Goal: Find specific page/section: Find specific page/section

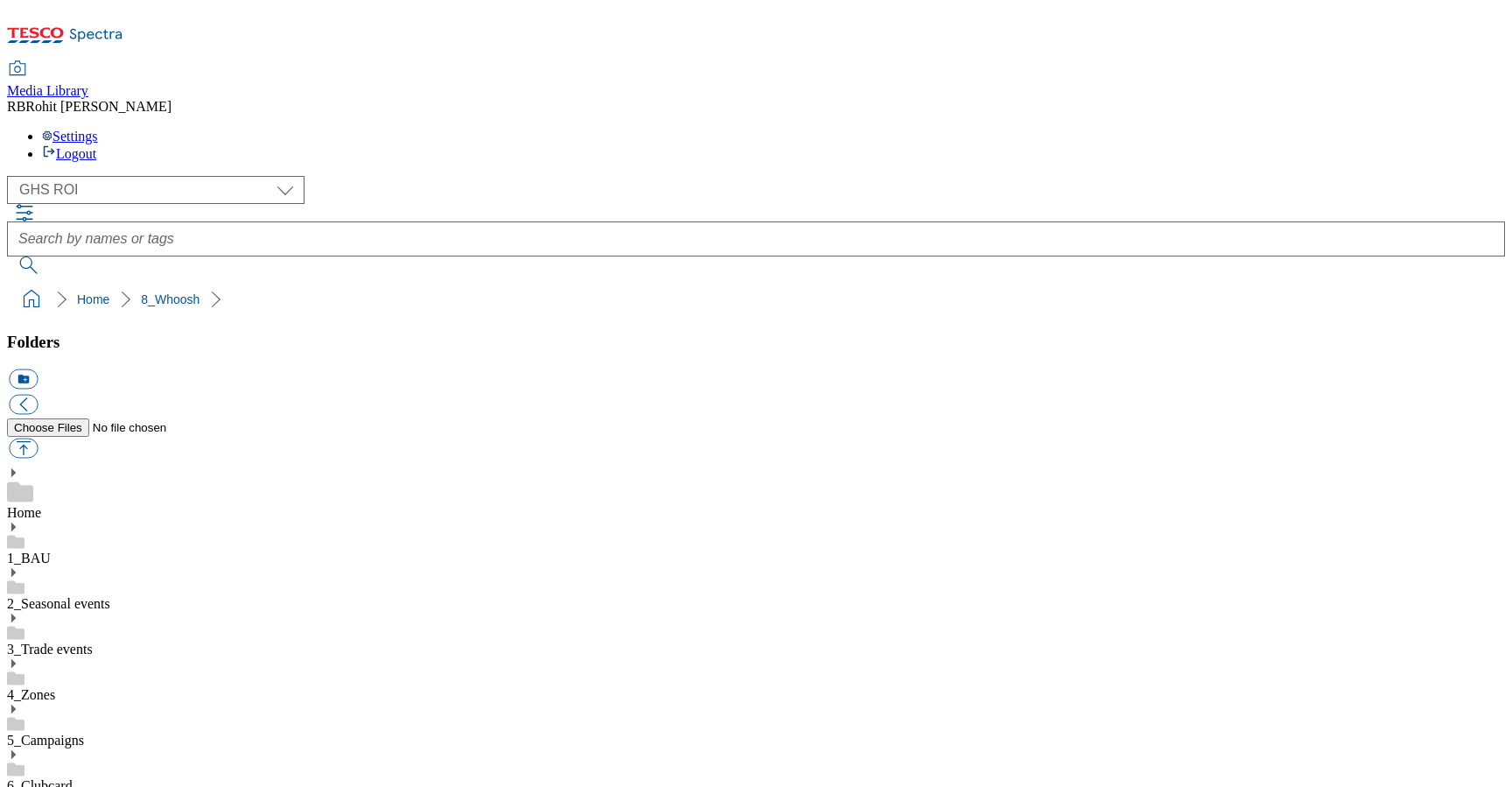
select select "flare-ghs-roi"
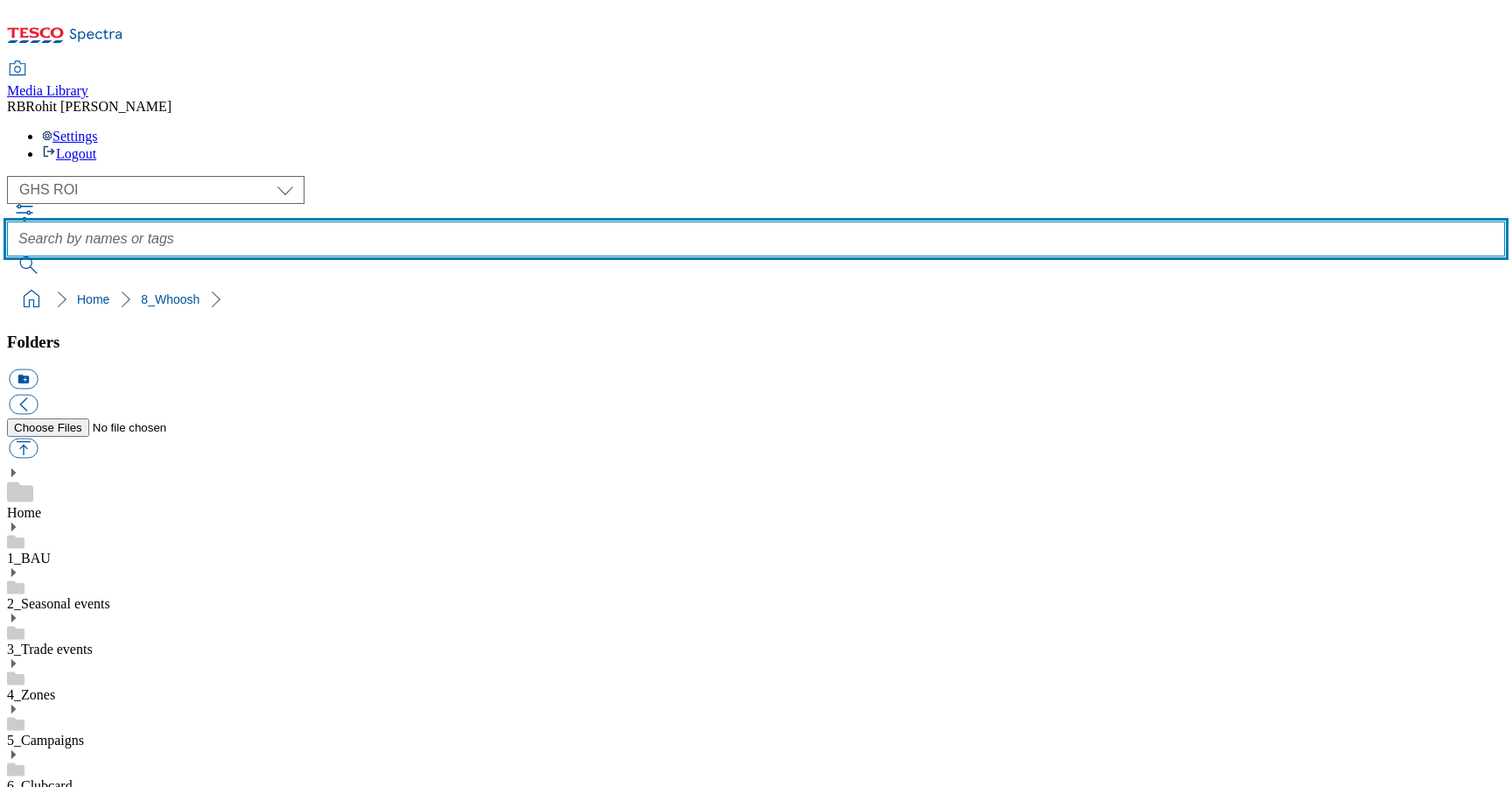
click at [591, 222] on input "text" at bounding box center [756, 239] width 1498 height 35
type input "blas"
click at [7, 257] on button "submit" at bounding box center [29, 265] width 45 height 17
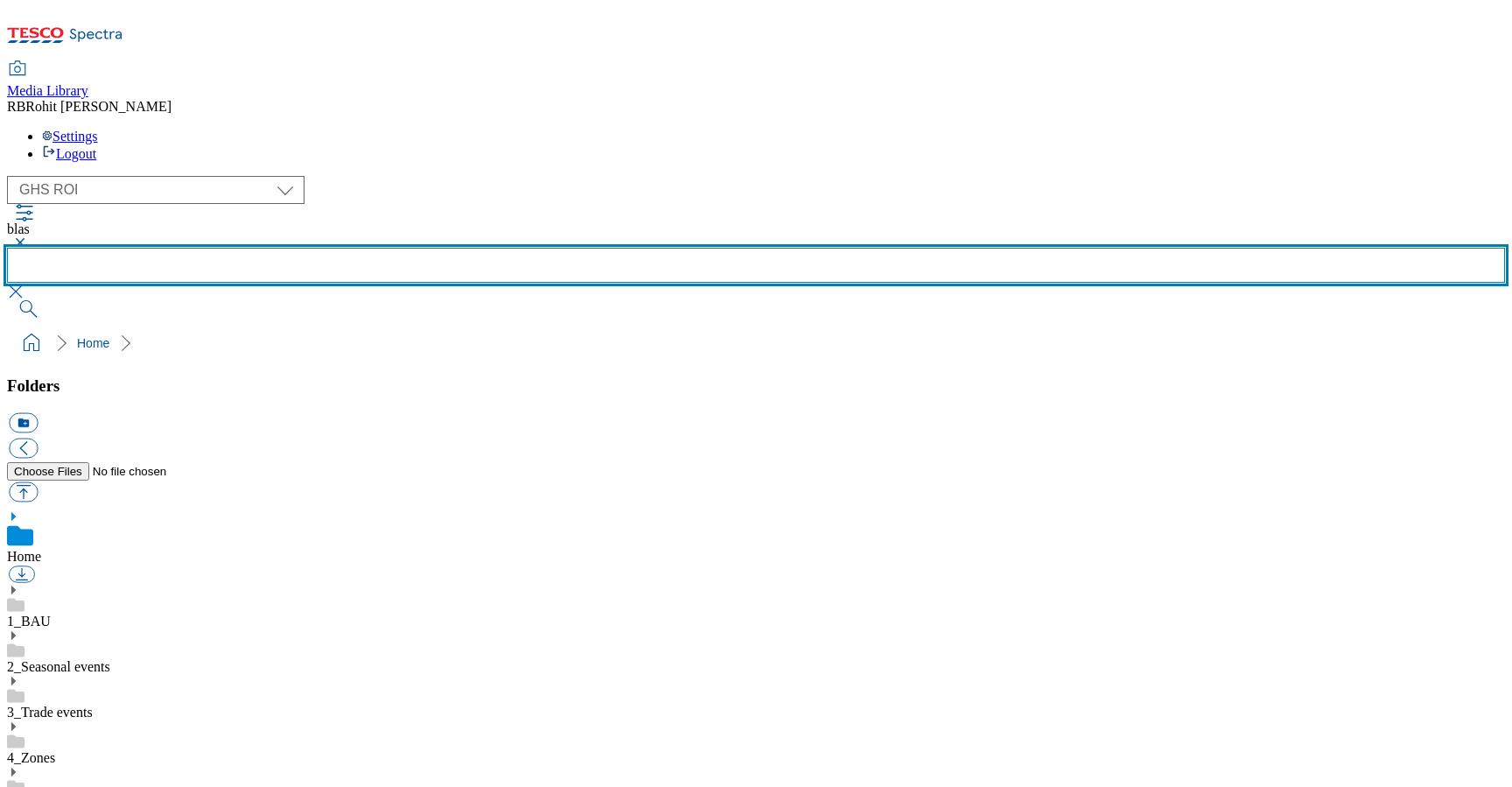
scroll to position [0, 0]
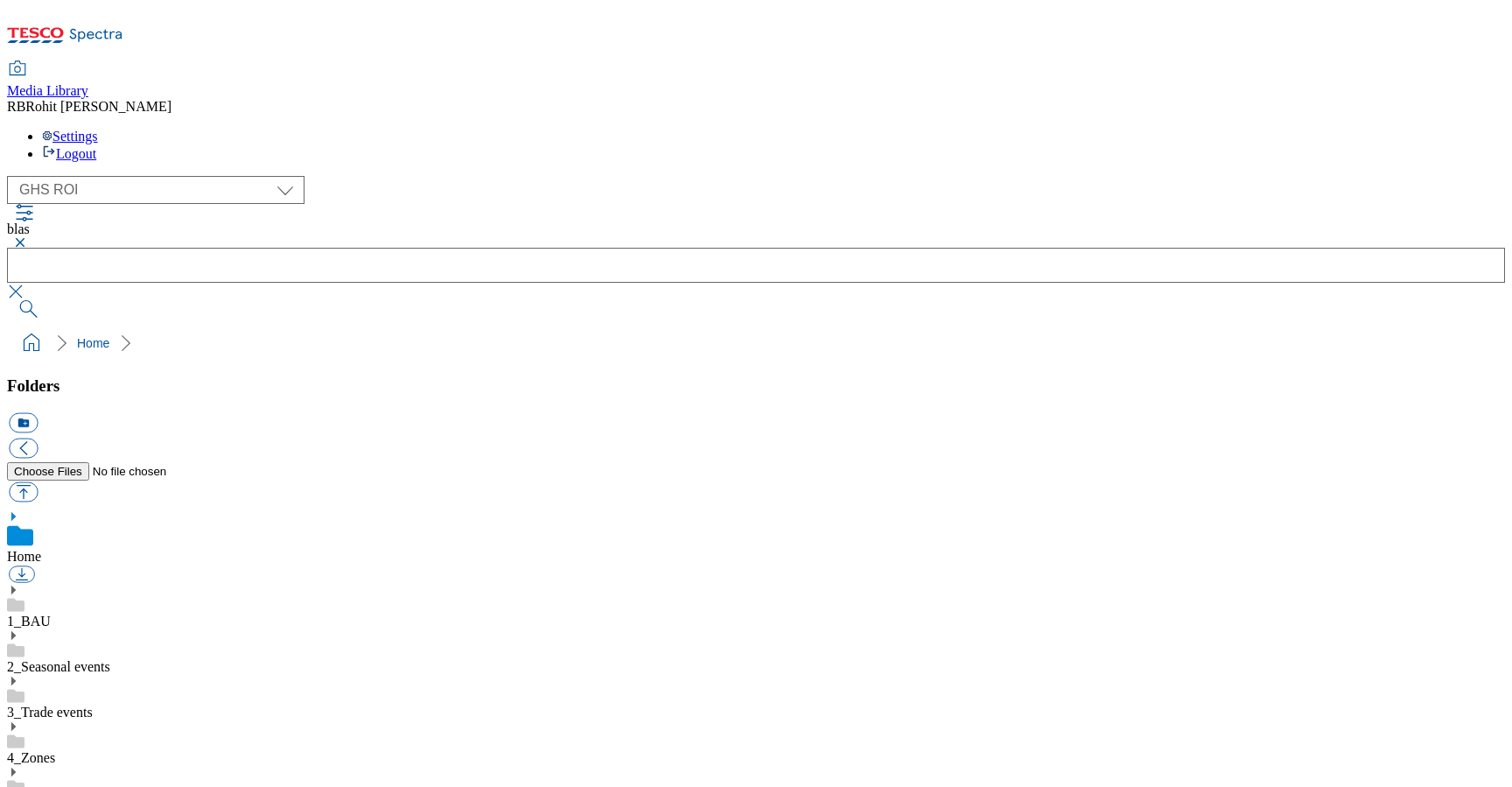
click at [110, 659] on link "2_Seasonal events" at bounding box center [59, 667] width 103 height 15
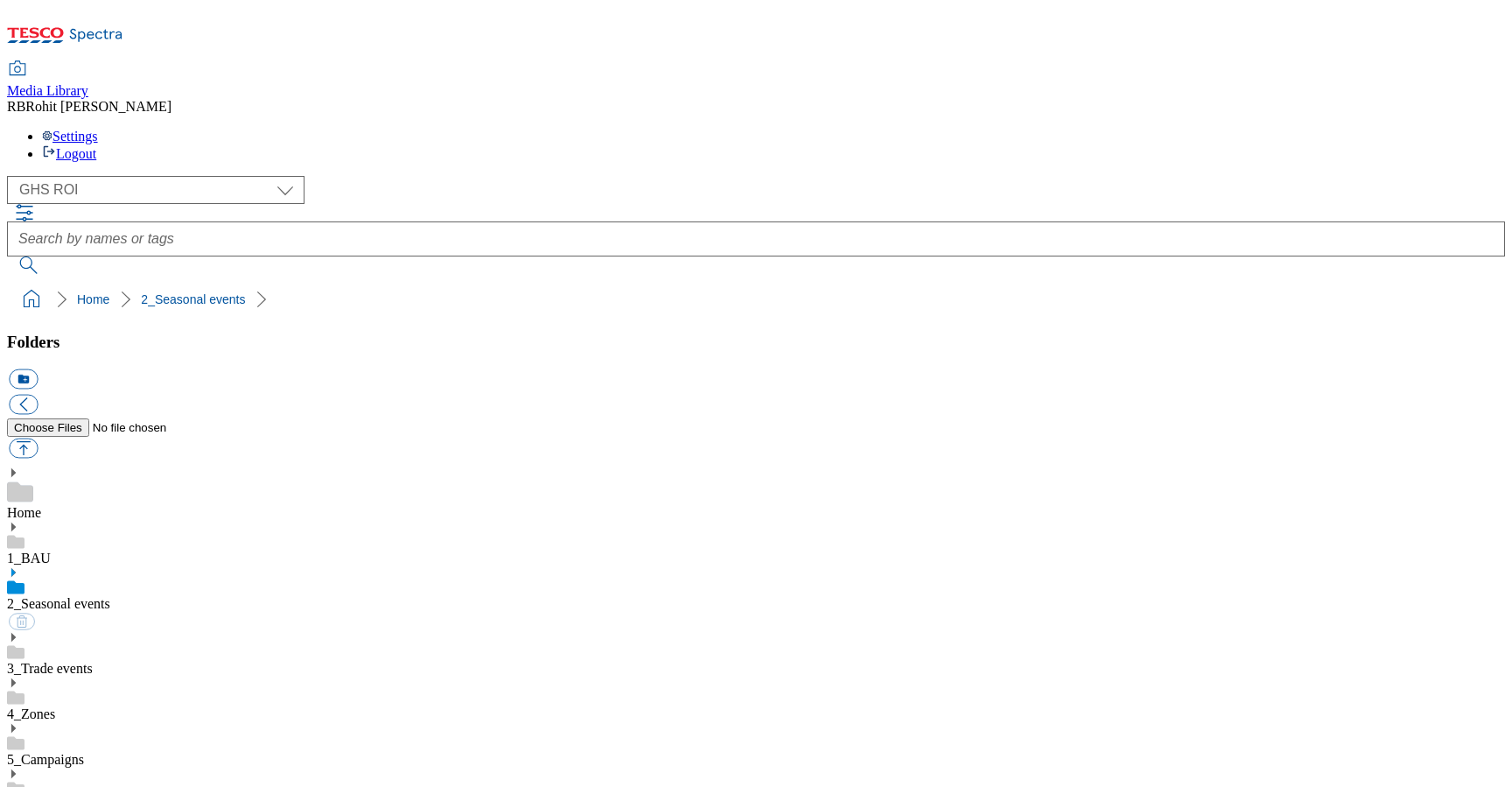
click at [84, 751] on link "5_Campaigns" at bounding box center [46, 758] width 77 height 15
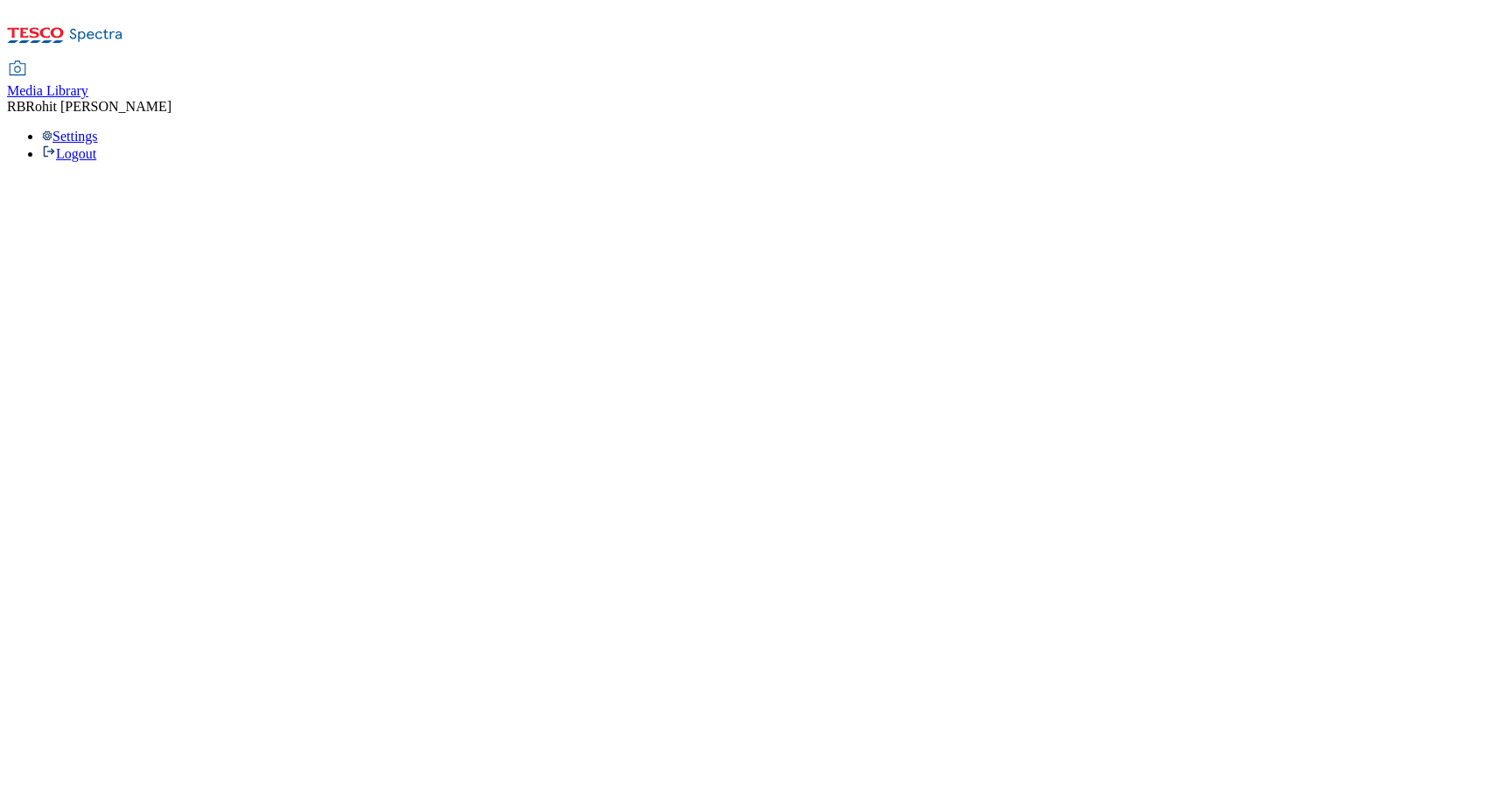
select select "flare-ghs-roi"
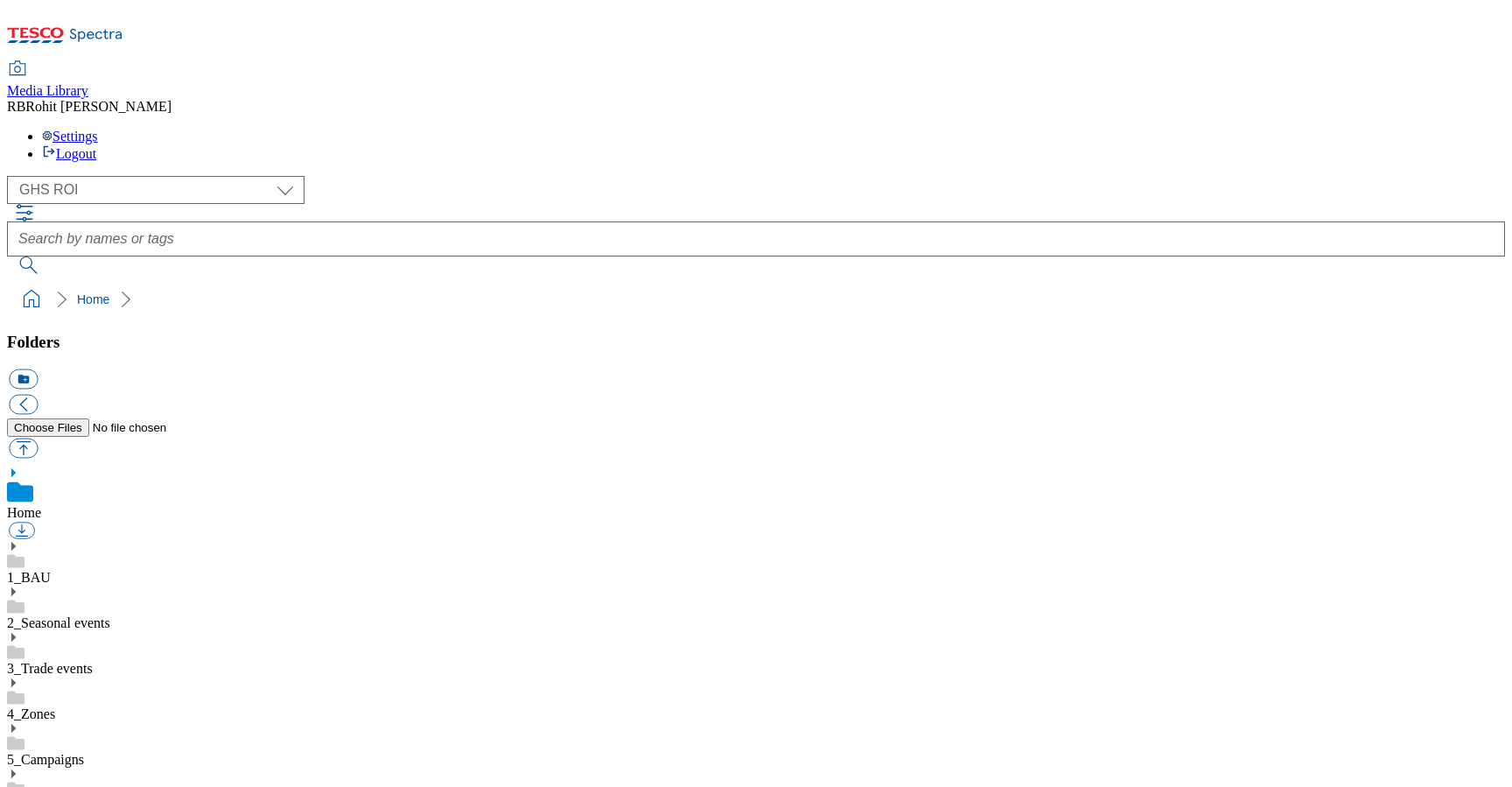
scroll to position [3, 0]
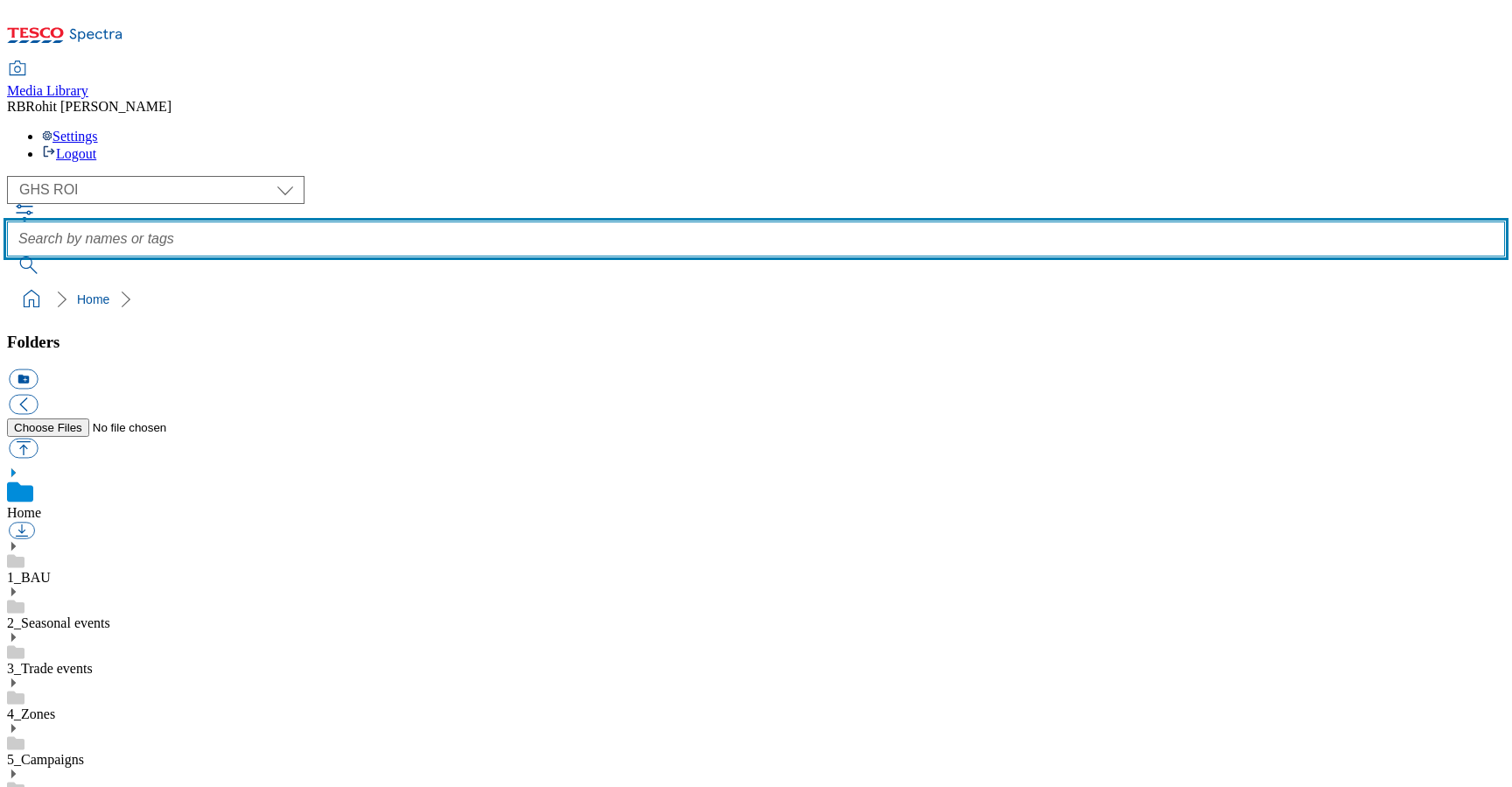
click at [613, 222] on input "text" at bounding box center [756, 239] width 1498 height 35
type input "award"
click at [7, 257] on button "submit" at bounding box center [29, 265] width 45 height 17
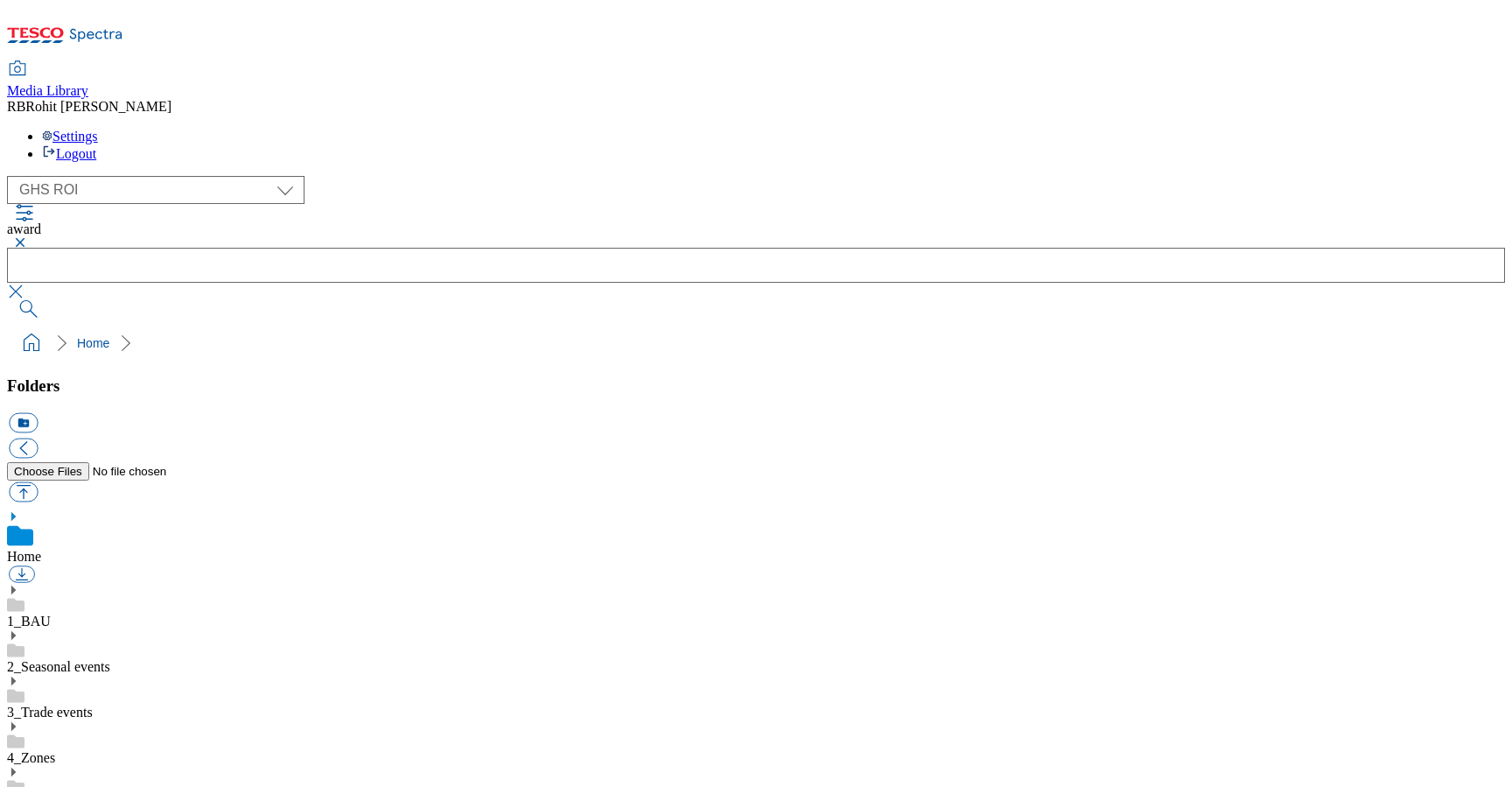
scroll to position [463, 0]
click at [134, 176] on div "( optional ) Clubcard Marketing Clubcard ROI Dotcom UK GHS Marketing UK GHS ROI…" at bounding box center [756, 189] width 1498 height 28
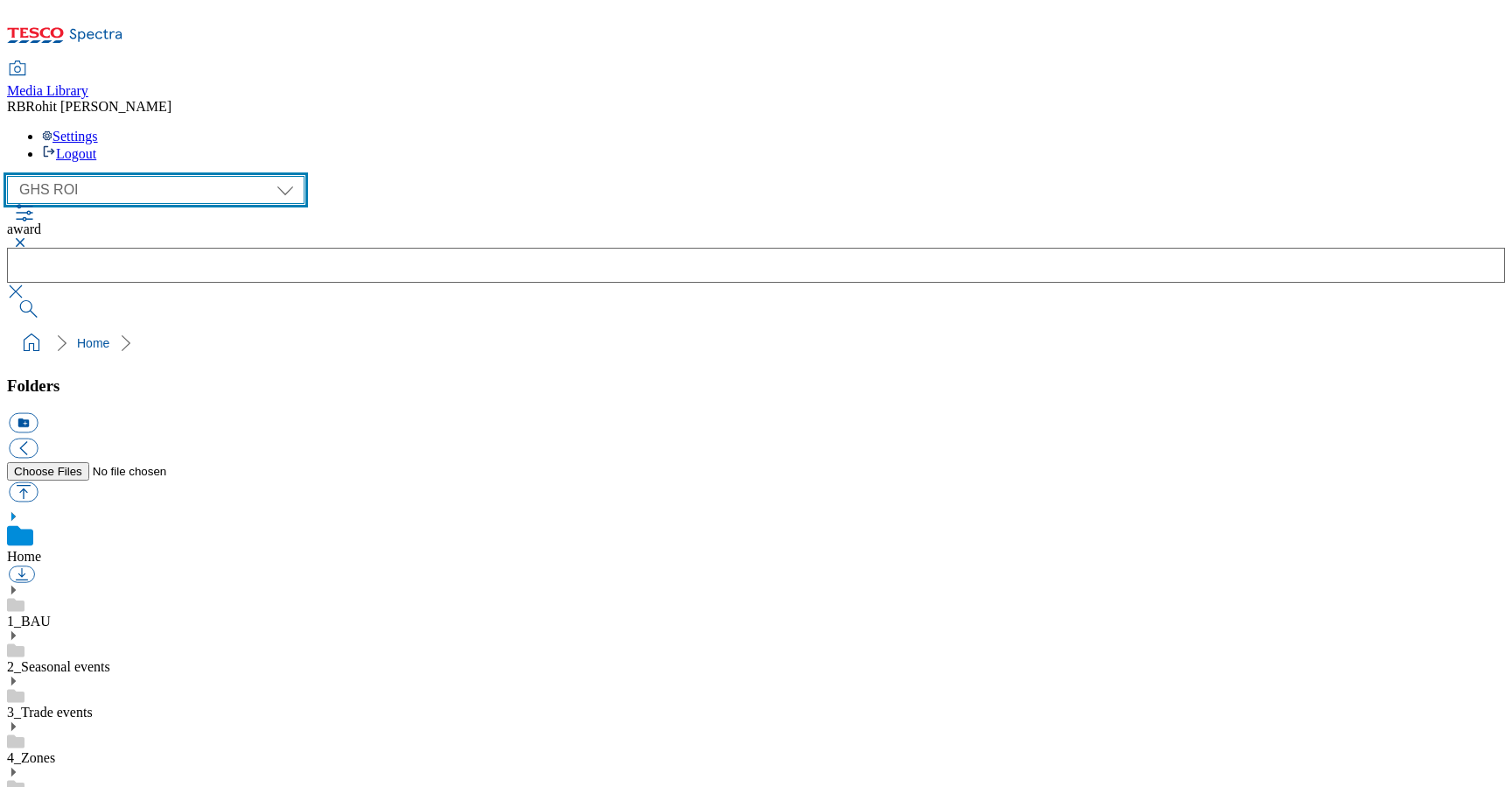
click at [133, 176] on select "Clubcard Marketing Clubcard ROI Dotcom UK GHS Marketing UK GHS ROI Realfood Tes…" at bounding box center [156, 189] width 298 height 28
select select "flare-ghs-mktg"
click at [12, 176] on select "Clubcard Marketing Clubcard ROI Dotcom UK GHS Marketing UK GHS ROI Realfood Tes…" at bounding box center [156, 189] width 298 height 28
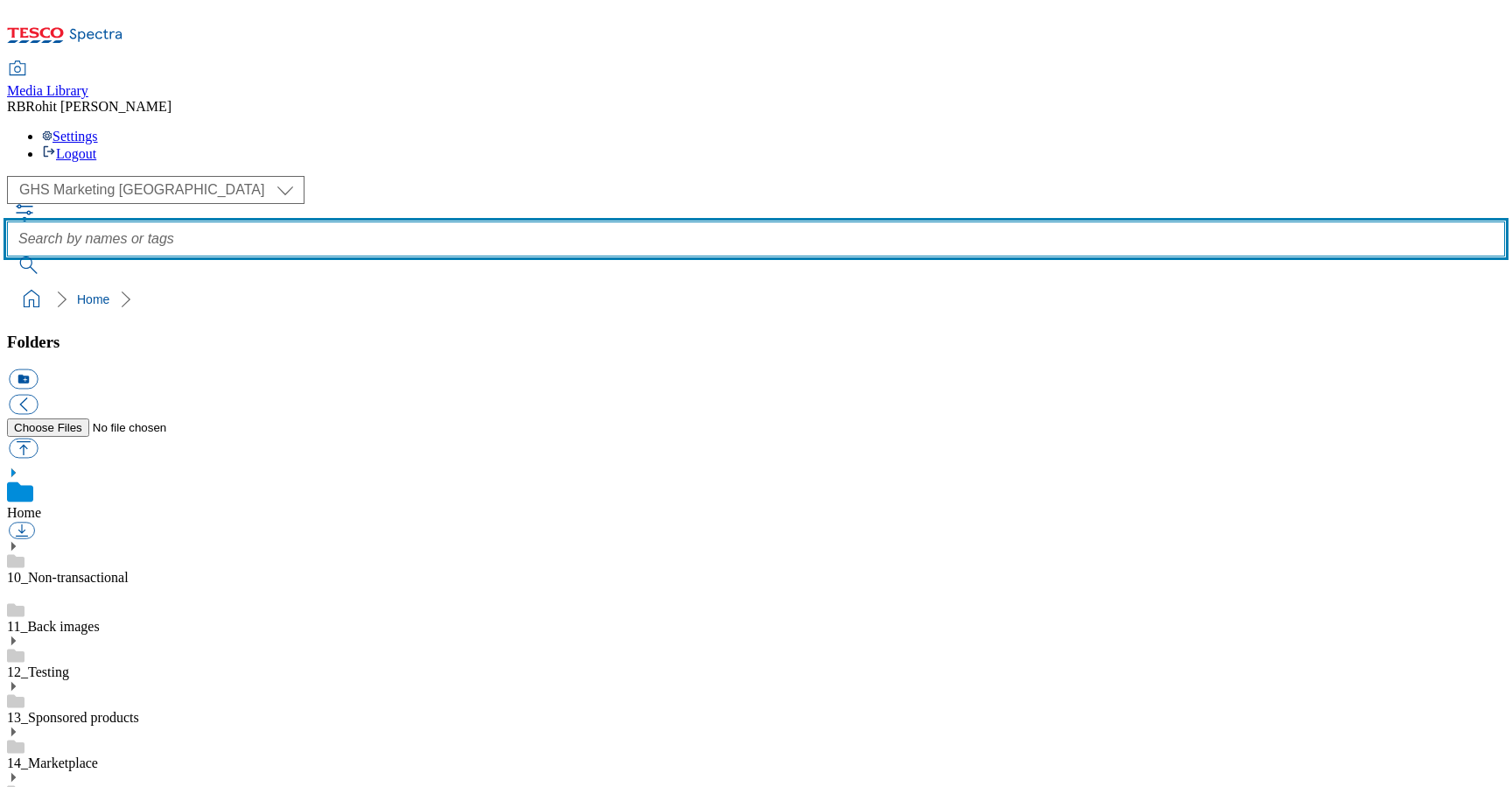
click at [585, 222] on input "text" at bounding box center [756, 239] width 1498 height 35
type input "award"
click at [7, 257] on button "submit" at bounding box center [29, 265] width 45 height 17
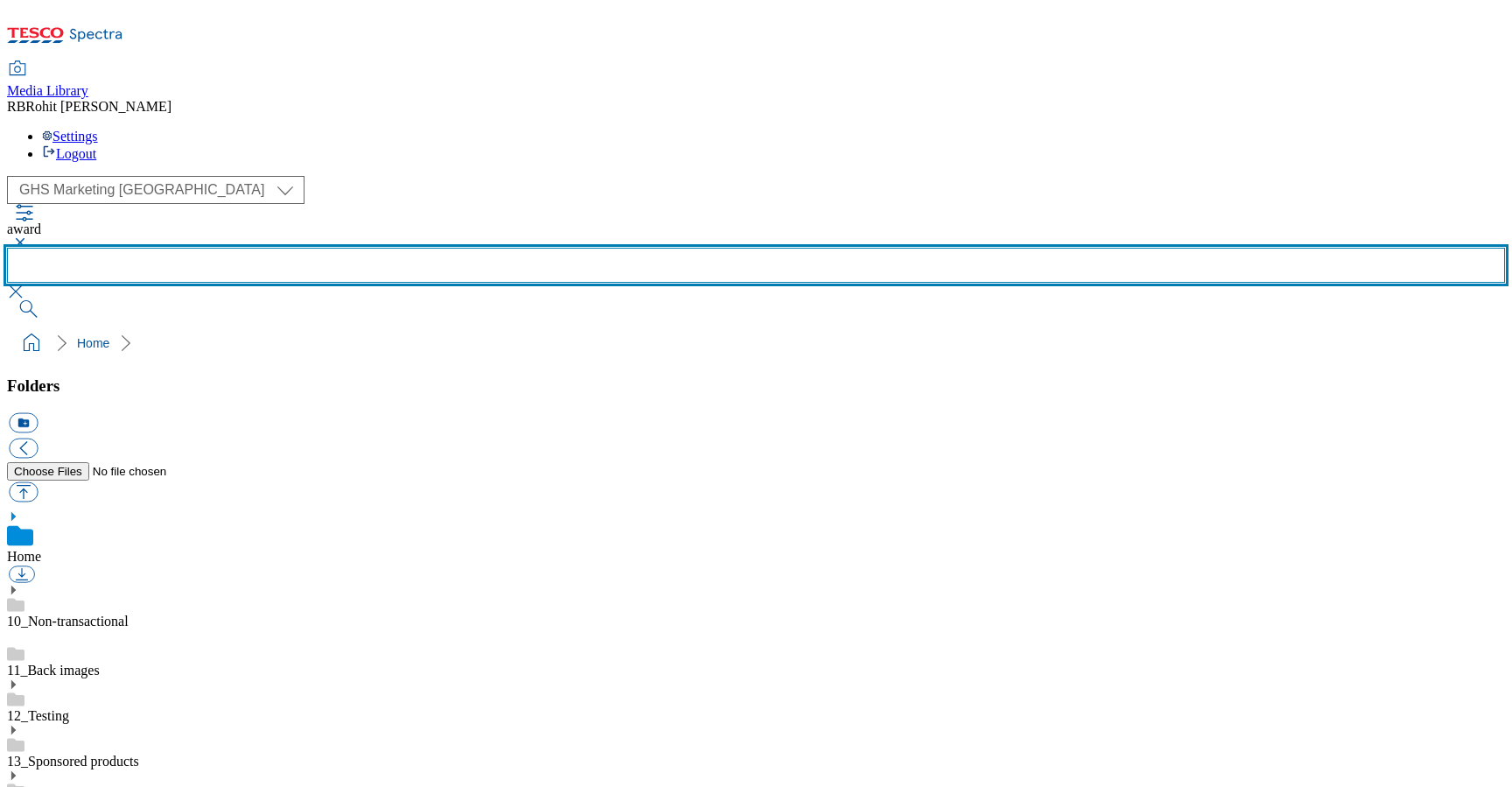
scroll to position [985, 0]
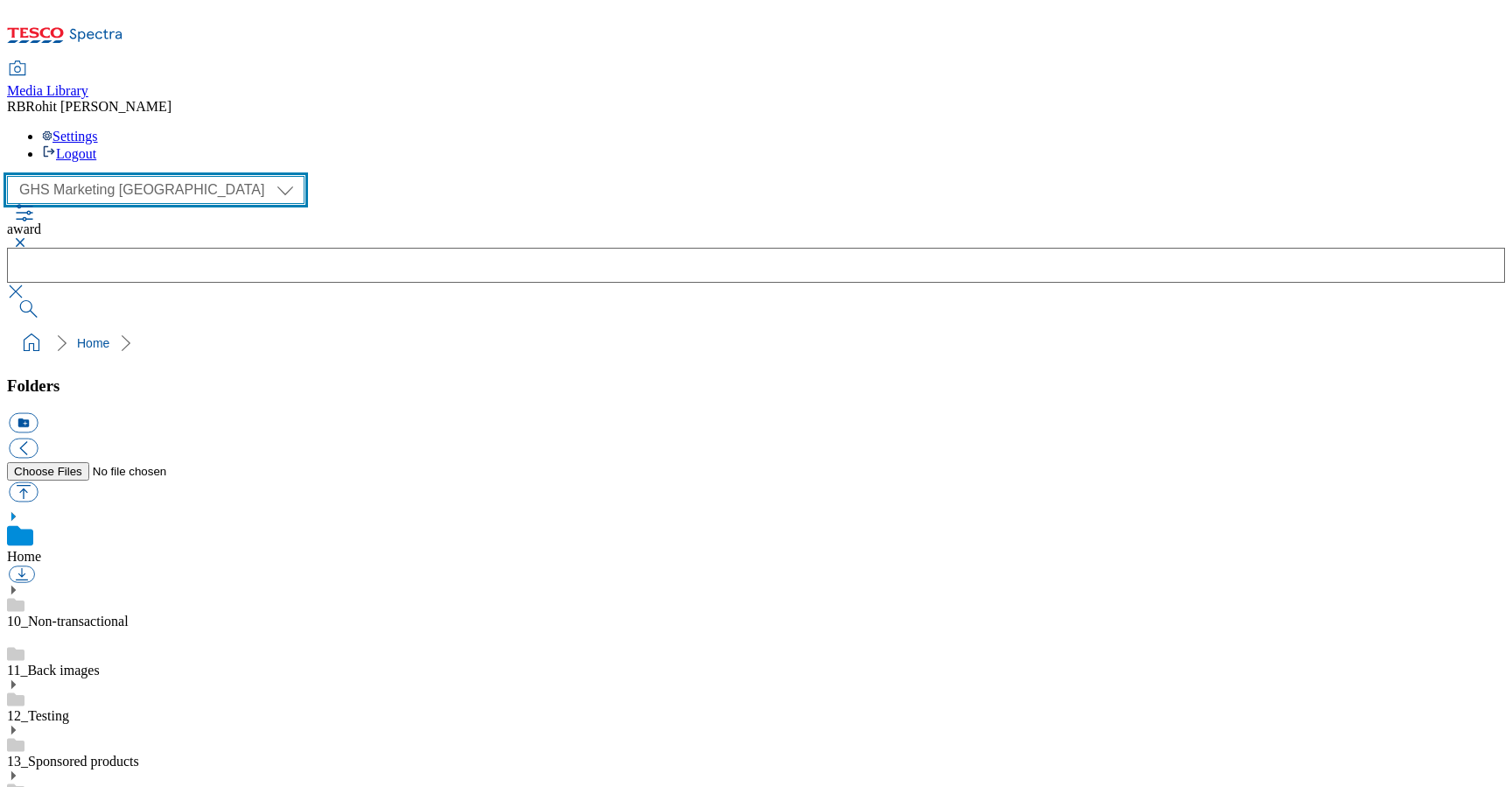
click at [159, 176] on select "Clubcard Marketing Clubcard ROI Dotcom UK GHS Marketing UK GHS ROI Realfood Tes…" at bounding box center [156, 189] width 298 height 28
click at [12, 176] on select "Clubcard Marketing Clubcard ROI Dotcom UK GHS Marketing UK GHS ROI Realfood Tes…" at bounding box center [156, 189] width 298 height 28
click at [159, 176] on select "Clubcard Marketing Clubcard ROI Dotcom UK GHS Marketing UK GHS ROI Realfood Tes…" at bounding box center [156, 189] width 298 height 28
select select "flare-ghs-roi"
click at [12, 176] on select "Clubcard Marketing Clubcard ROI Dotcom UK GHS Marketing UK GHS ROI Realfood Tes…" at bounding box center [156, 189] width 298 height 28
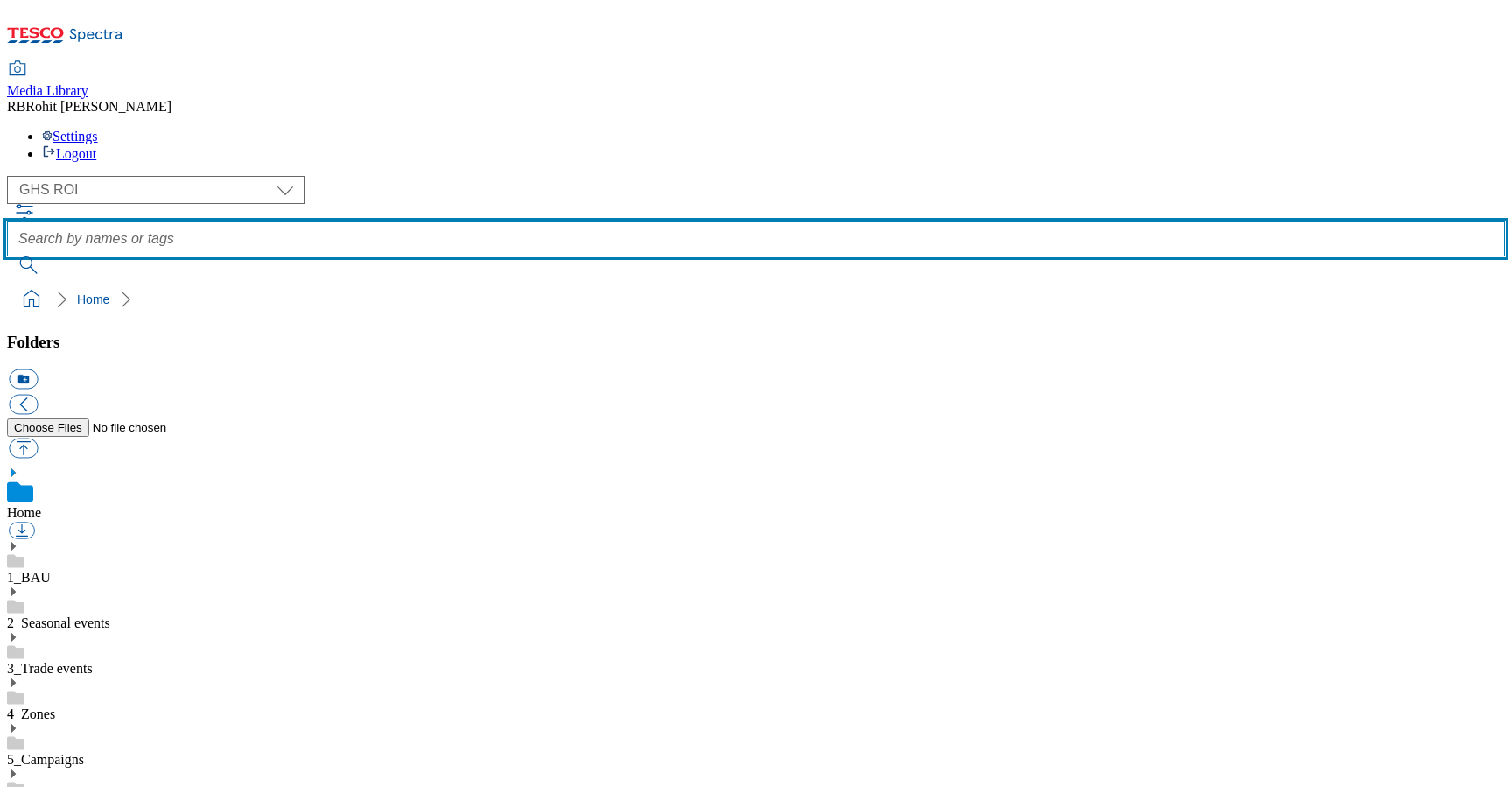
click at [603, 222] on input "text" at bounding box center [756, 239] width 1498 height 35
type input "keeling"
click at [7, 257] on button "submit" at bounding box center [29, 265] width 45 height 17
